Goal: Check status: Check status

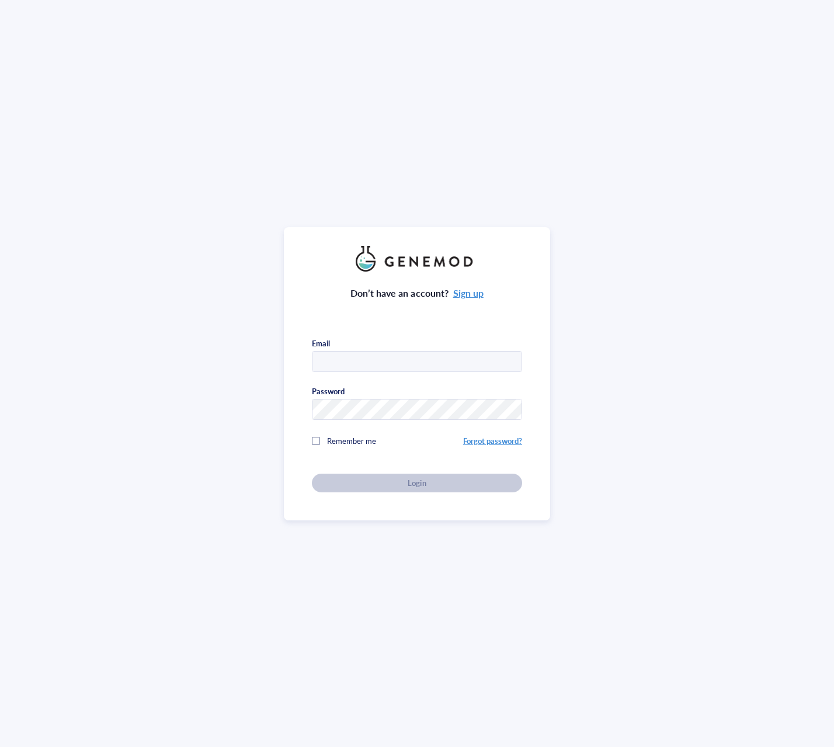
type input "[EMAIL_ADDRESS][DOMAIN_NAME]"
click at [412, 477] on span "Login" at bounding box center [416, 482] width 18 height 11
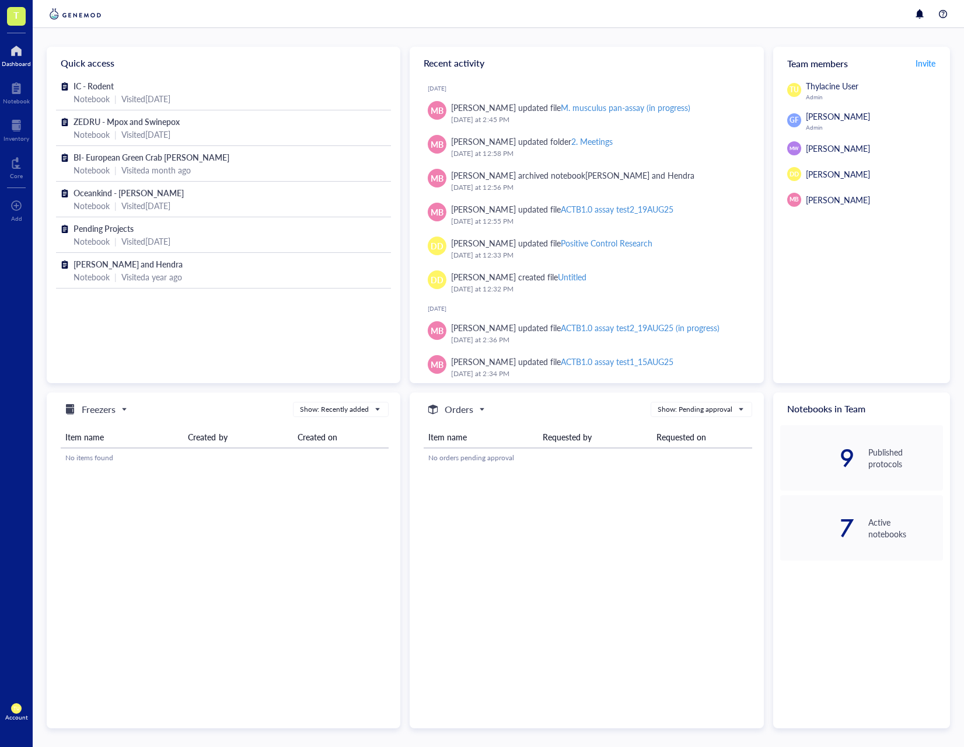
click at [16, 57] on div at bounding box center [16, 50] width 29 height 19
click at [23, 93] on div at bounding box center [16, 88] width 27 height 19
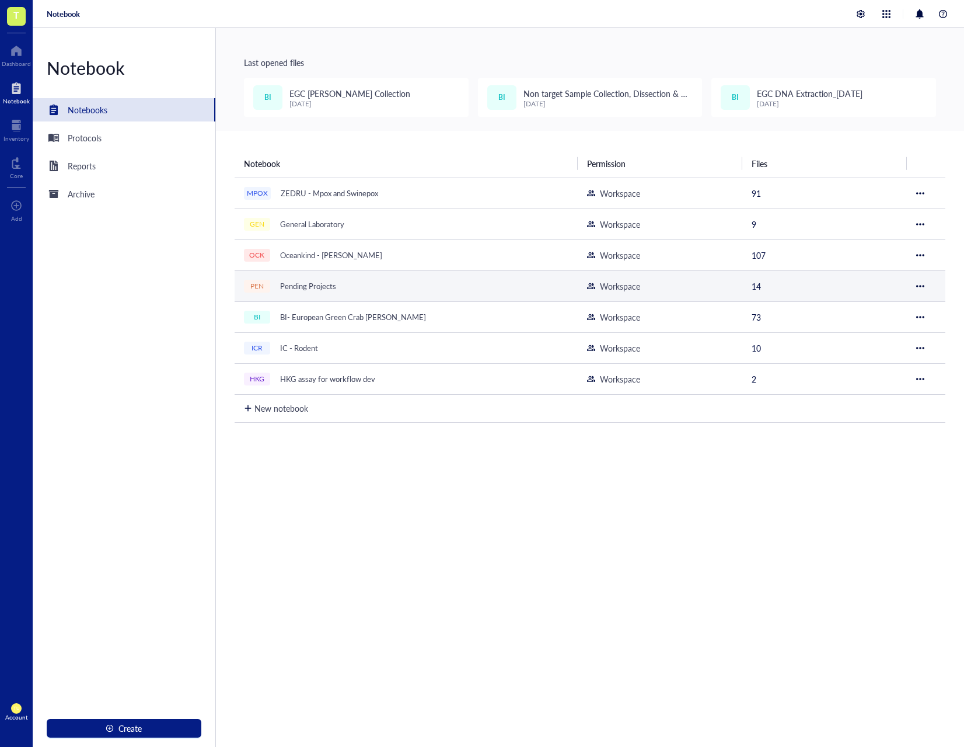
click at [339, 278] on div "Pending Projects" at bounding box center [308, 286] width 67 height 16
